Goal: Navigation & Orientation: Find specific page/section

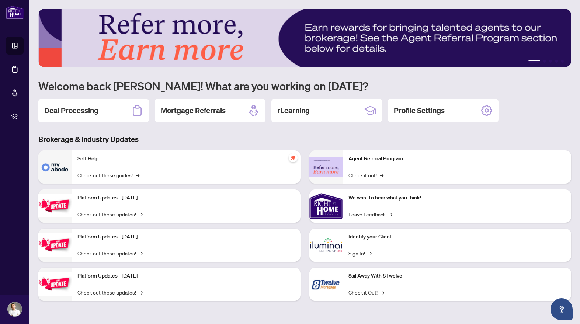
click at [195, 173] on div "Self-Help Check out these guides! →" at bounding box center [186, 166] width 229 height 33
click at [118, 177] on link "Check out these guides! →" at bounding box center [108, 175] width 62 height 8
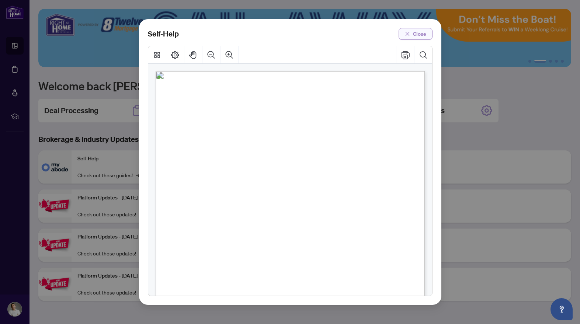
click at [411, 35] on button "Close" at bounding box center [416, 34] width 34 height 12
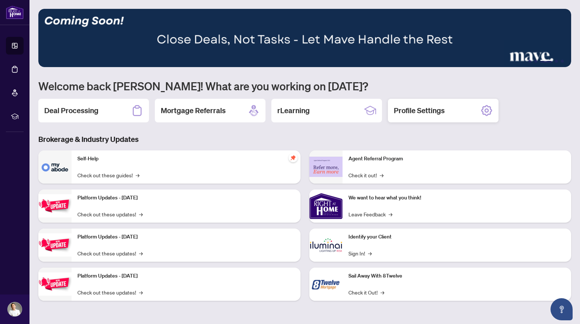
click at [429, 112] on h2 "Profile Settings" at bounding box center [419, 110] width 51 height 10
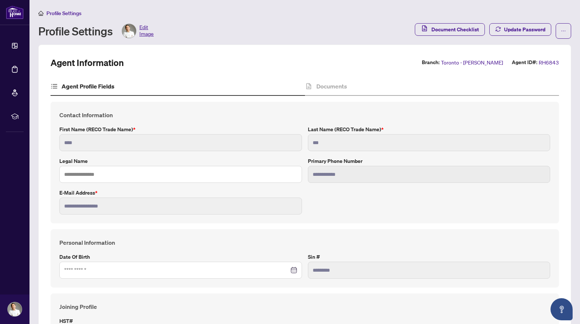
type input "****"
type input "**********"
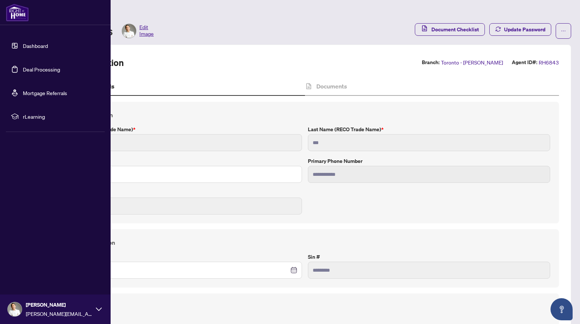
click at [23, 46] on link "Dashboard" at bounding box center [35, 45] width 25 height 7
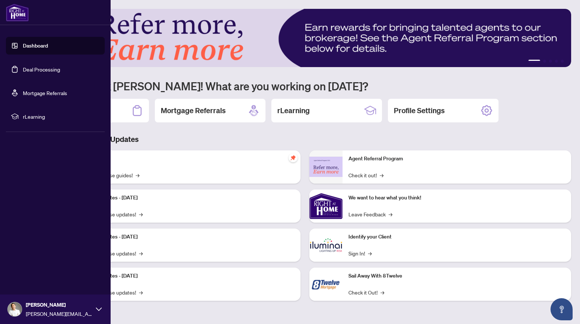
click at [28, 70] on link "Deal Processing" at bounding box center [41, 69] width 37 height 7
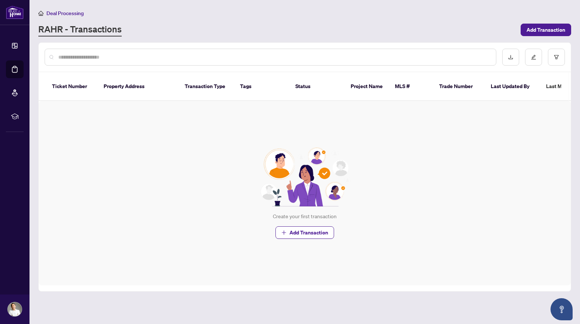
click at [207, 35] on div "RAHR - Transactions" at bounding box center [277, 29] width 478 height 13
click at [70, 12] on span "Deal Processing" at bounding box center [64, 13] width 37 height 7
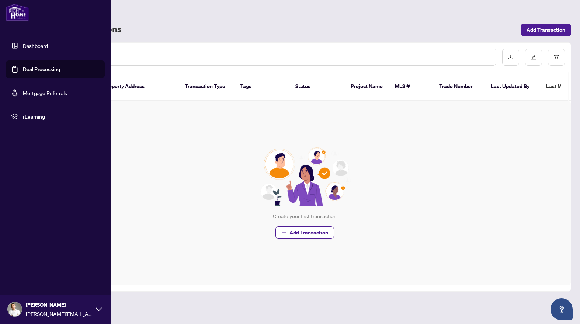
click at [10, 14] on img at bounding box center [17, 13] width 23 height 18
